Goal: Go to known website: Go to known website

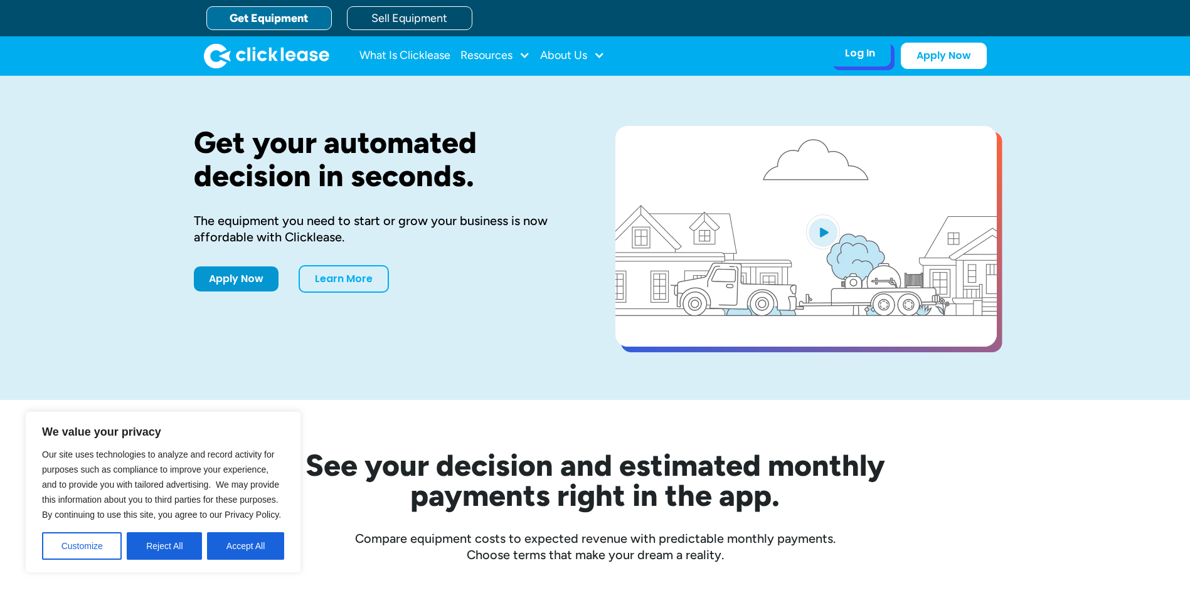
click at [857, 53] on div "Log In" at bounding box center [860, 53] width 30 height 13
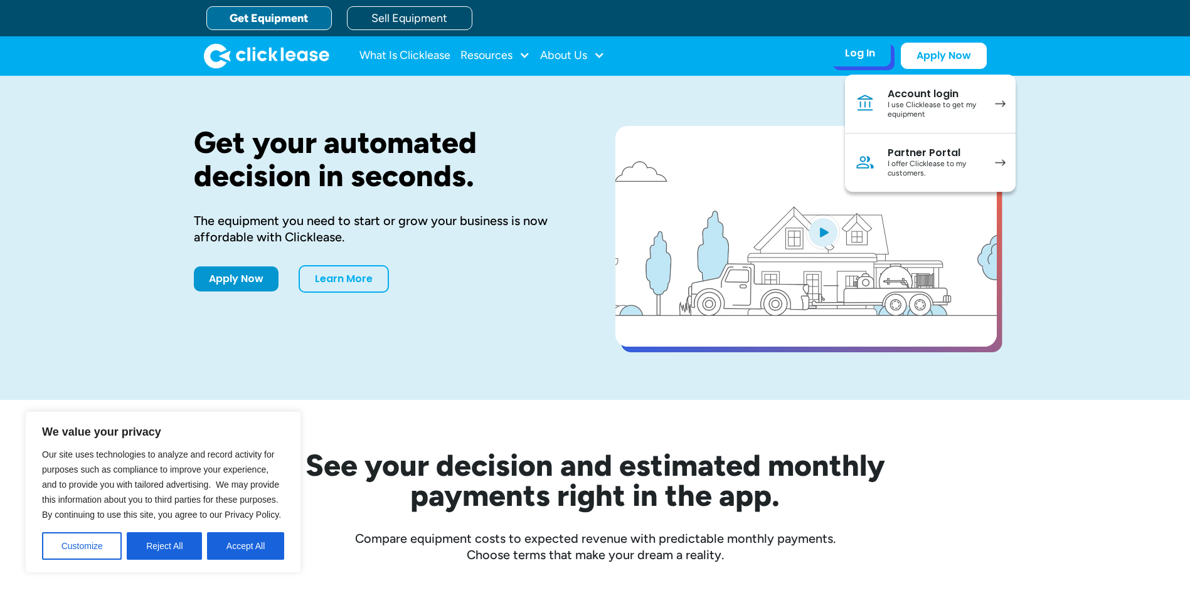
click at [925, 162] on div "I offer Clicklease to my customers." at bounding box center [935, 168] width 95 height 19
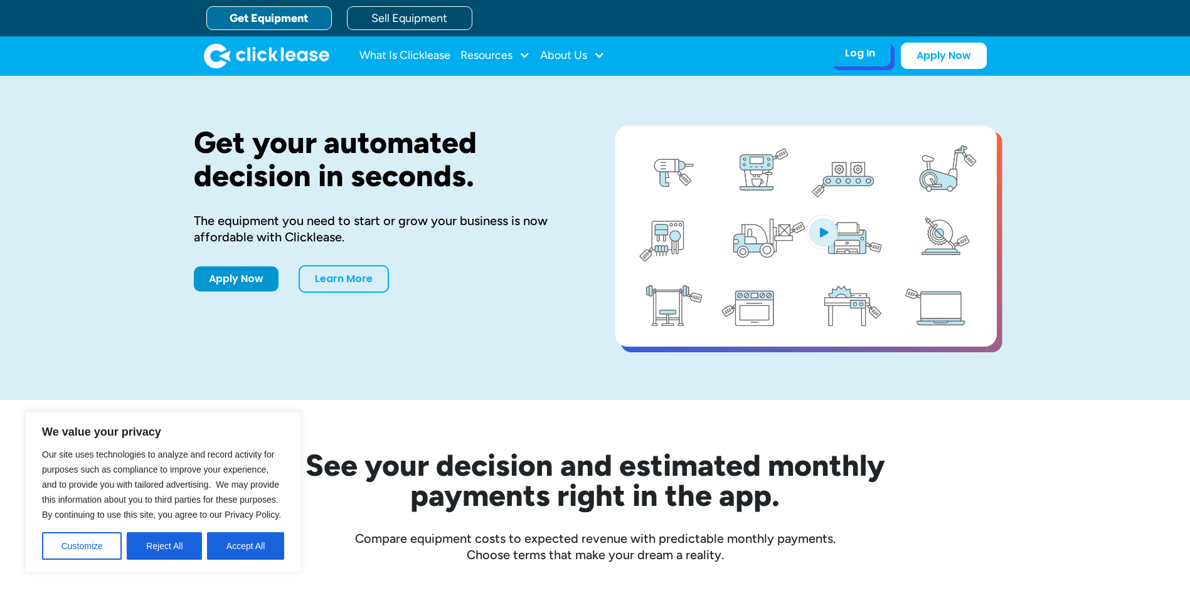
click at [873, 60] on div "Log In" at bounding box center [860, 53] width 30 height 13
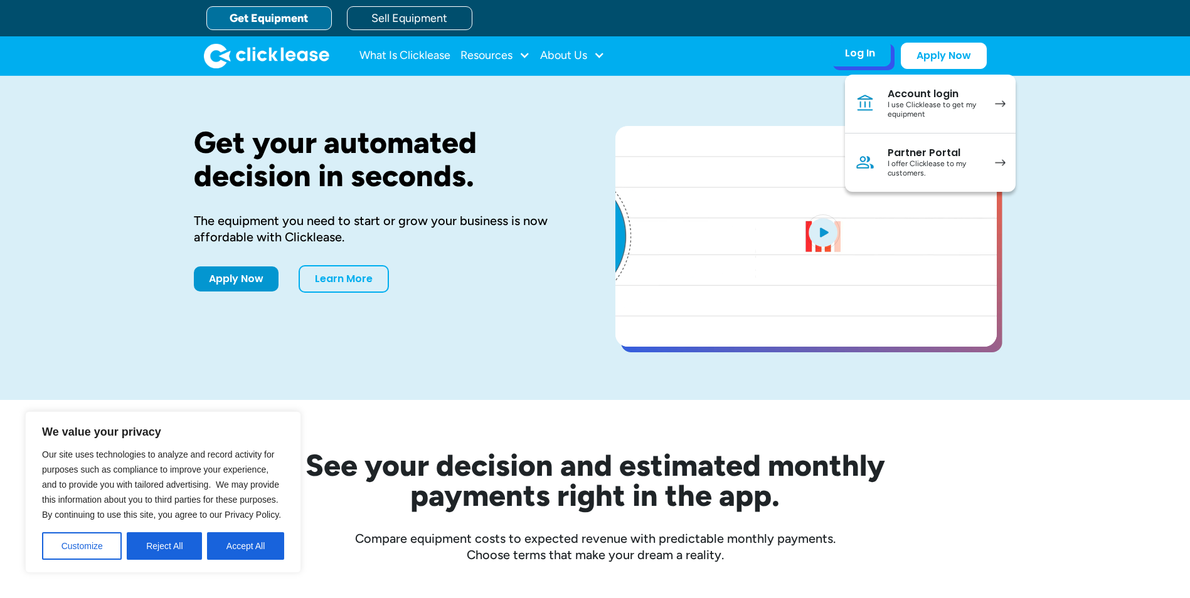
click at [896, 151] on div "Partner Portal" at bounding box center [935, 153] width 95 height 13
